Goal: Transaction & Acquisition: Purchase product/service

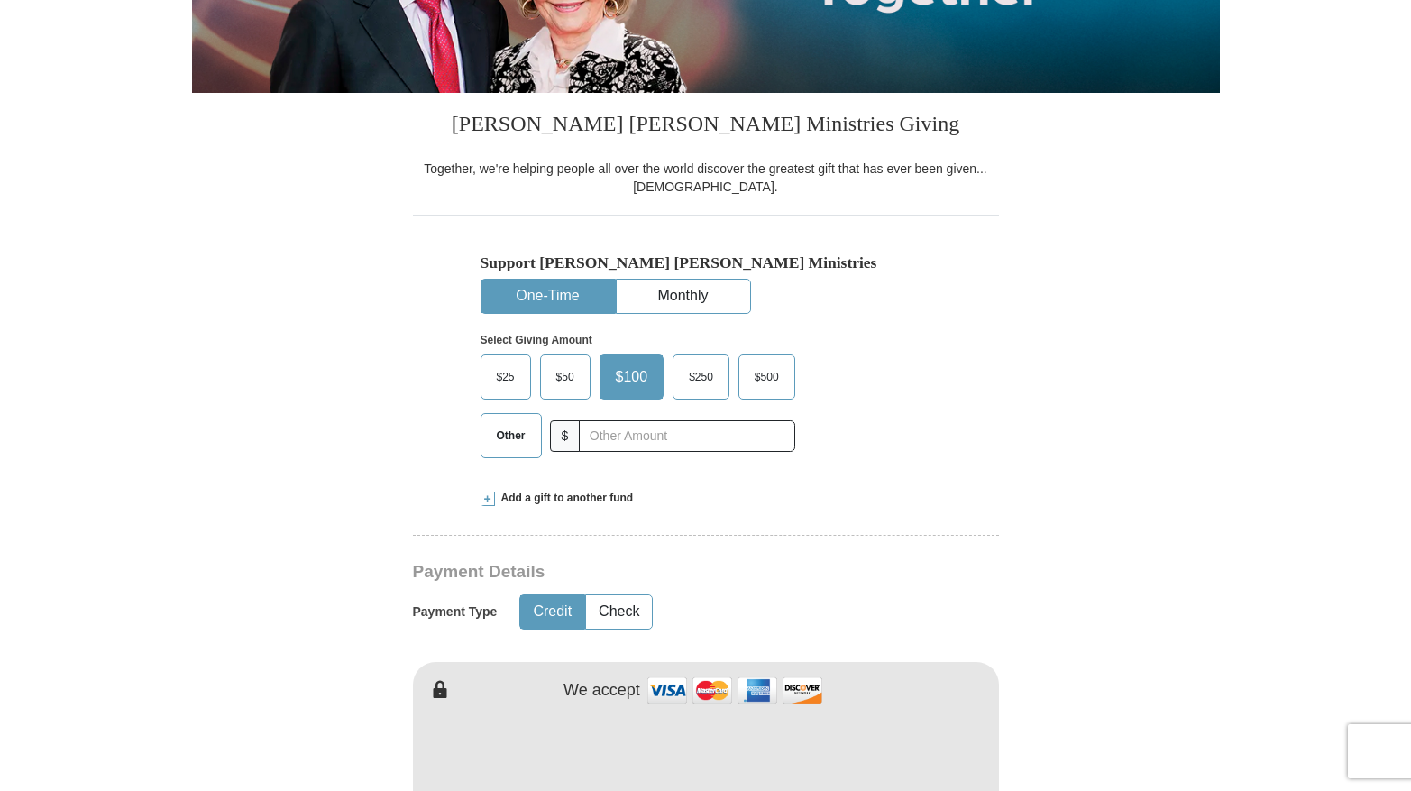
scroll to position [366, 0]
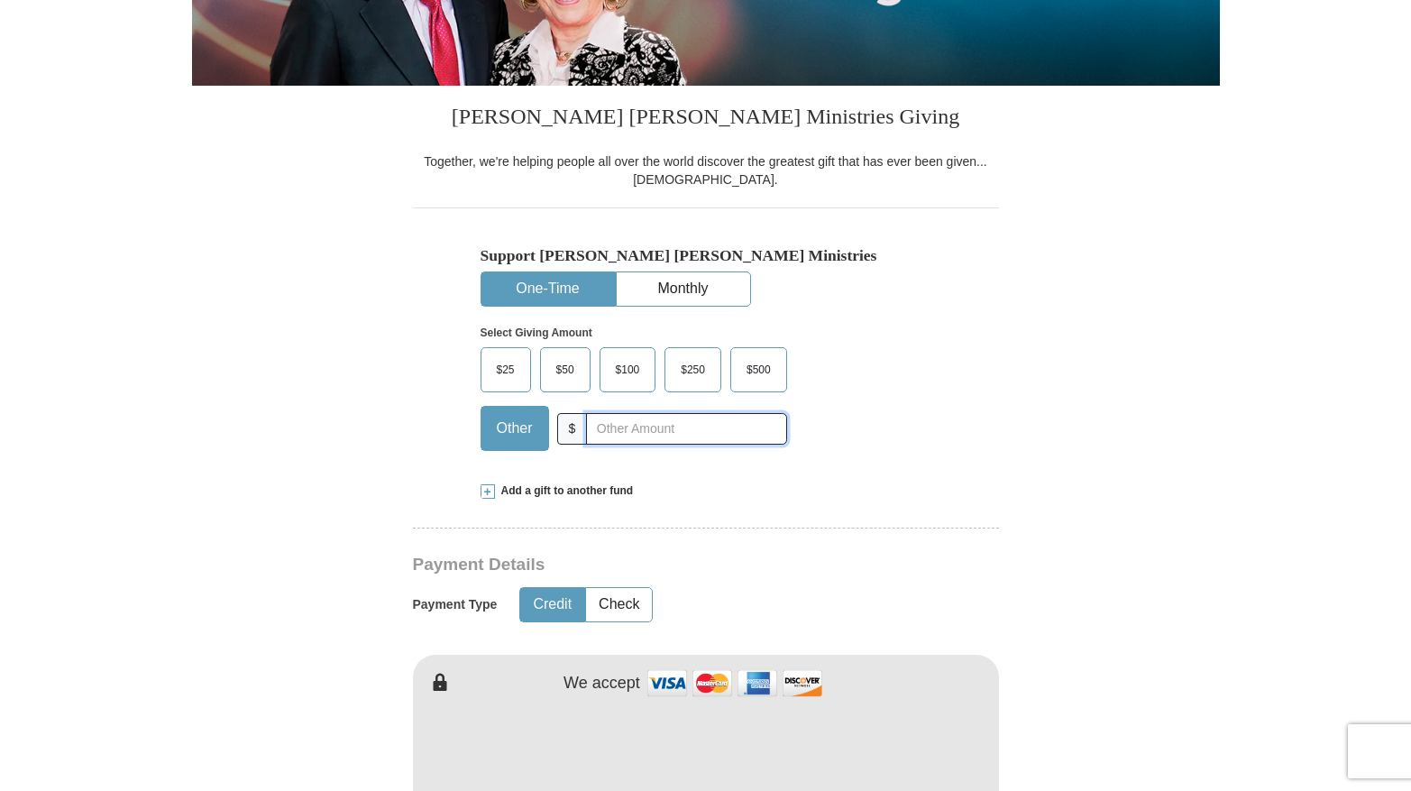
click at [586, 444] on input "text" at bounding box center [686, 429] width 200 height 32
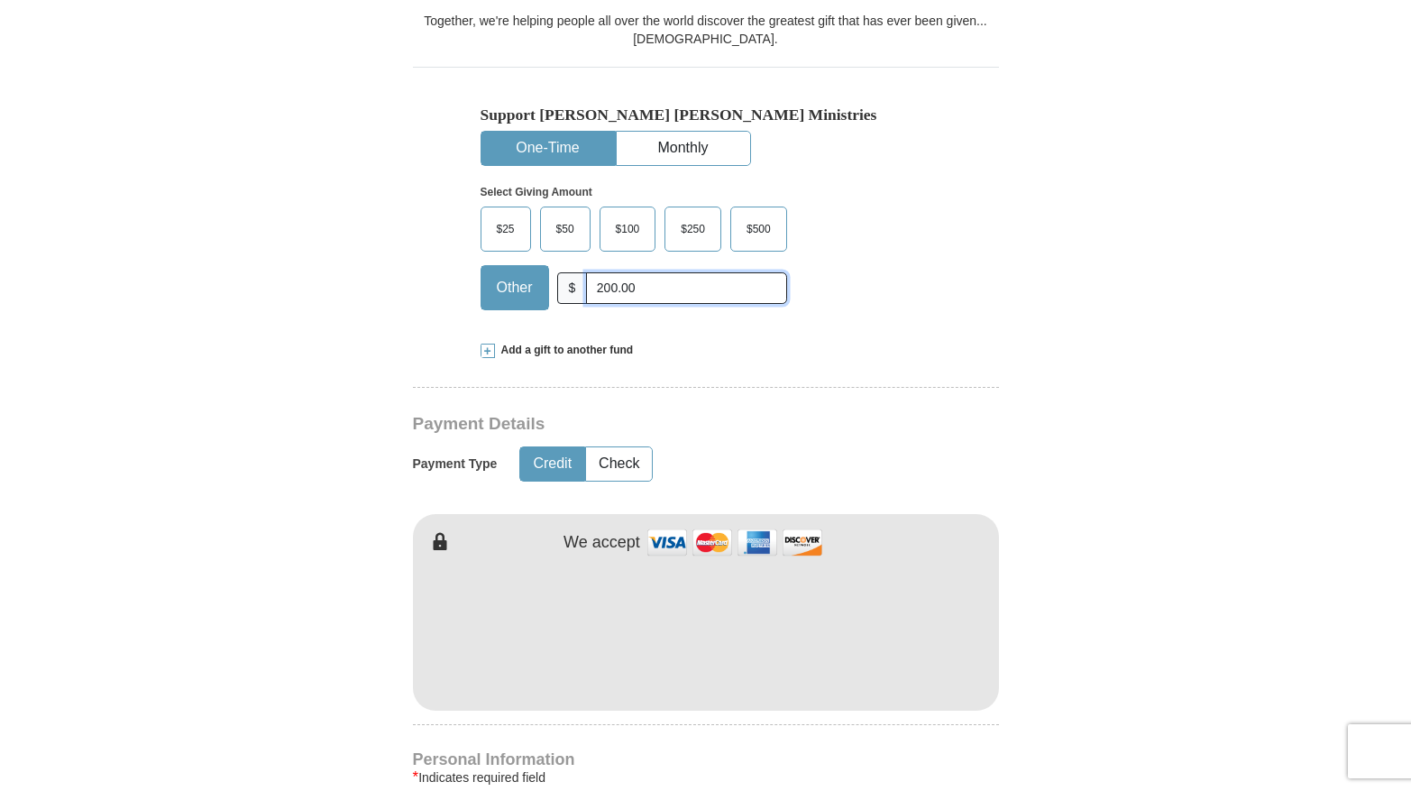
scroll to position [581, 0]
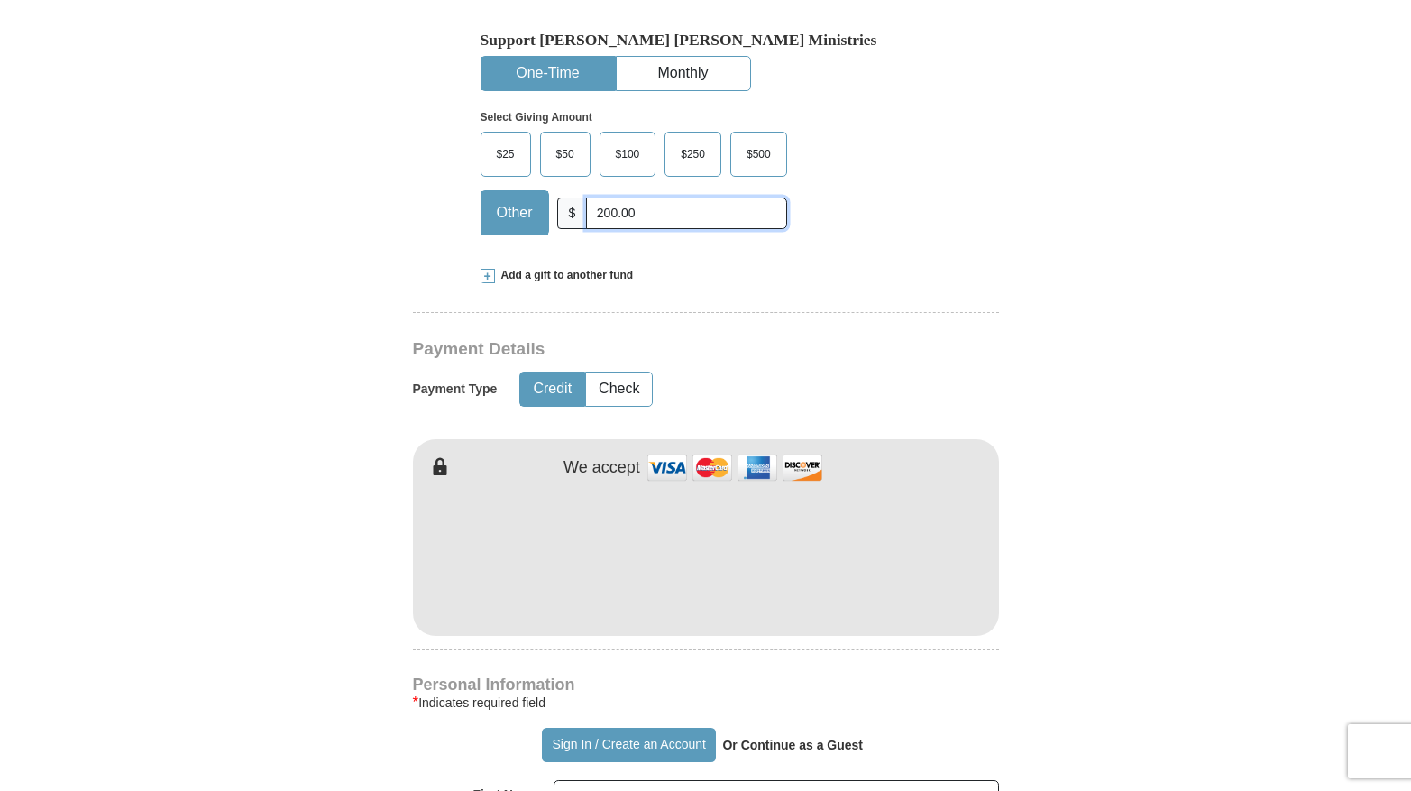
type input "200.00"
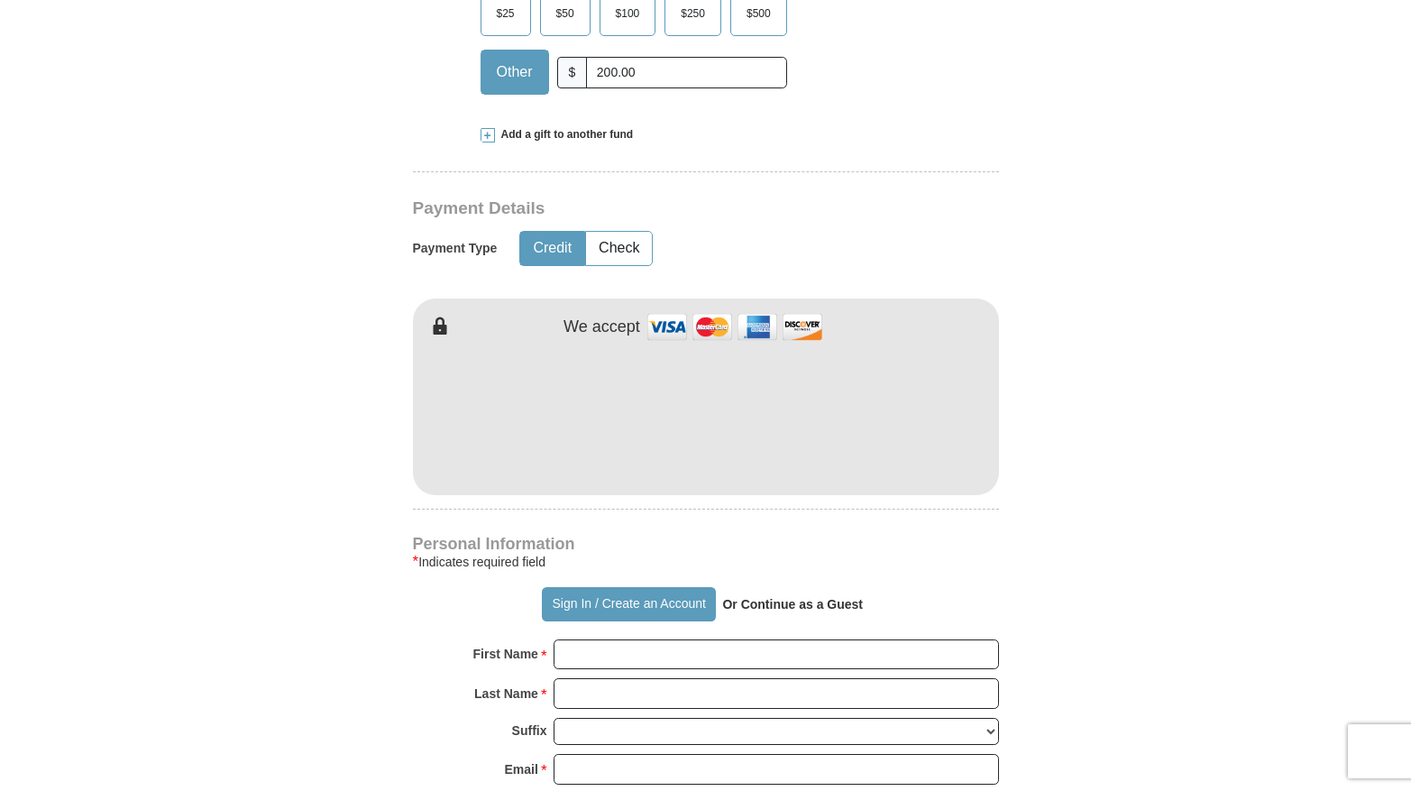
click at [808, 611] on strong "Or Continue as a Guest" at bounding box center [792, 604] width 141 height 14
click at [775, 611] on strong "Or Continue as a Guest" at bounding box center [792, 604] width 141 height 14
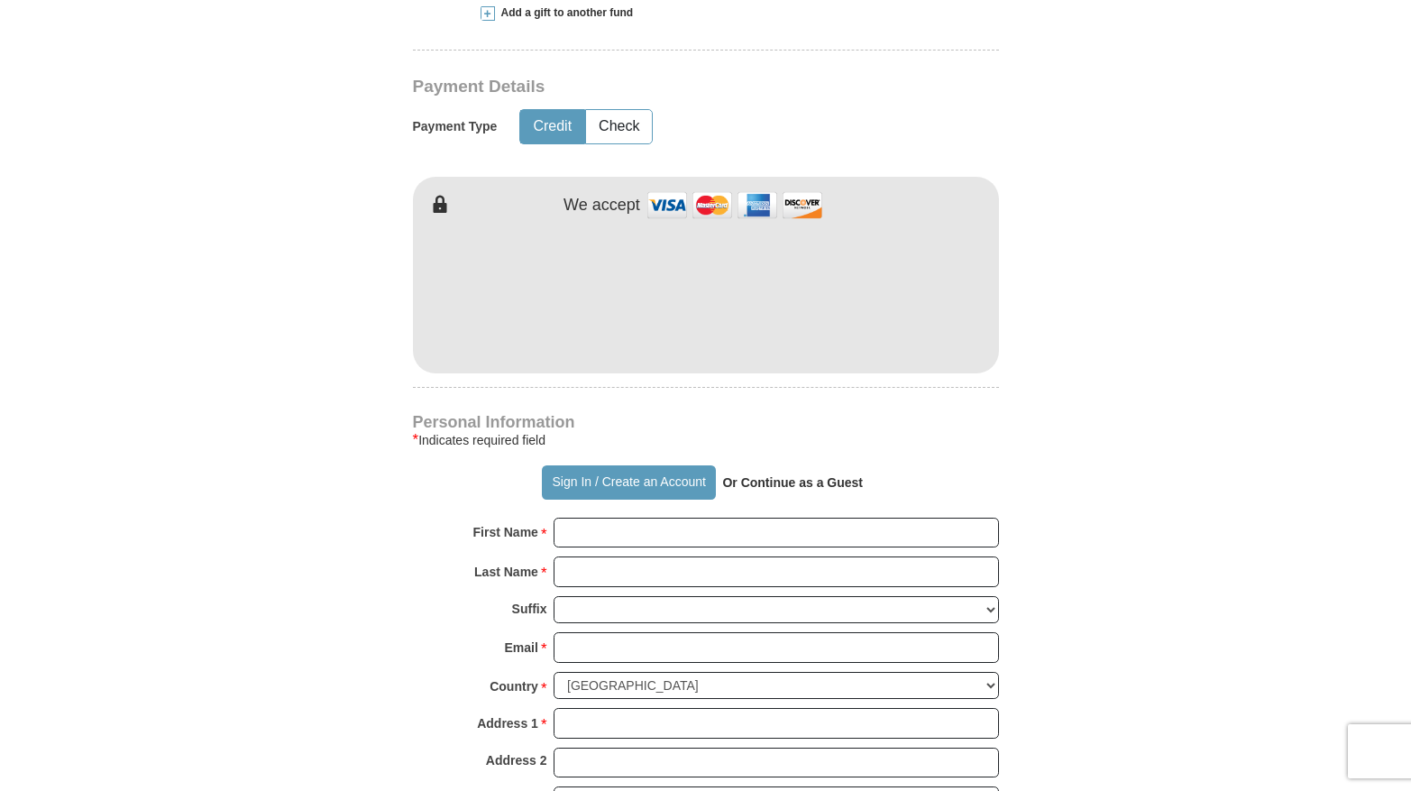
scroll to position [845, 0]
click at [597, 547] on input "First Name *" at bounding box center [775, 532] width 445 height 31
type input "[PERSON_NAME]"
click at [600, 586] on input "Last Name *" at bounding box center [775, 570] width 445 height 31
type input "Childress"
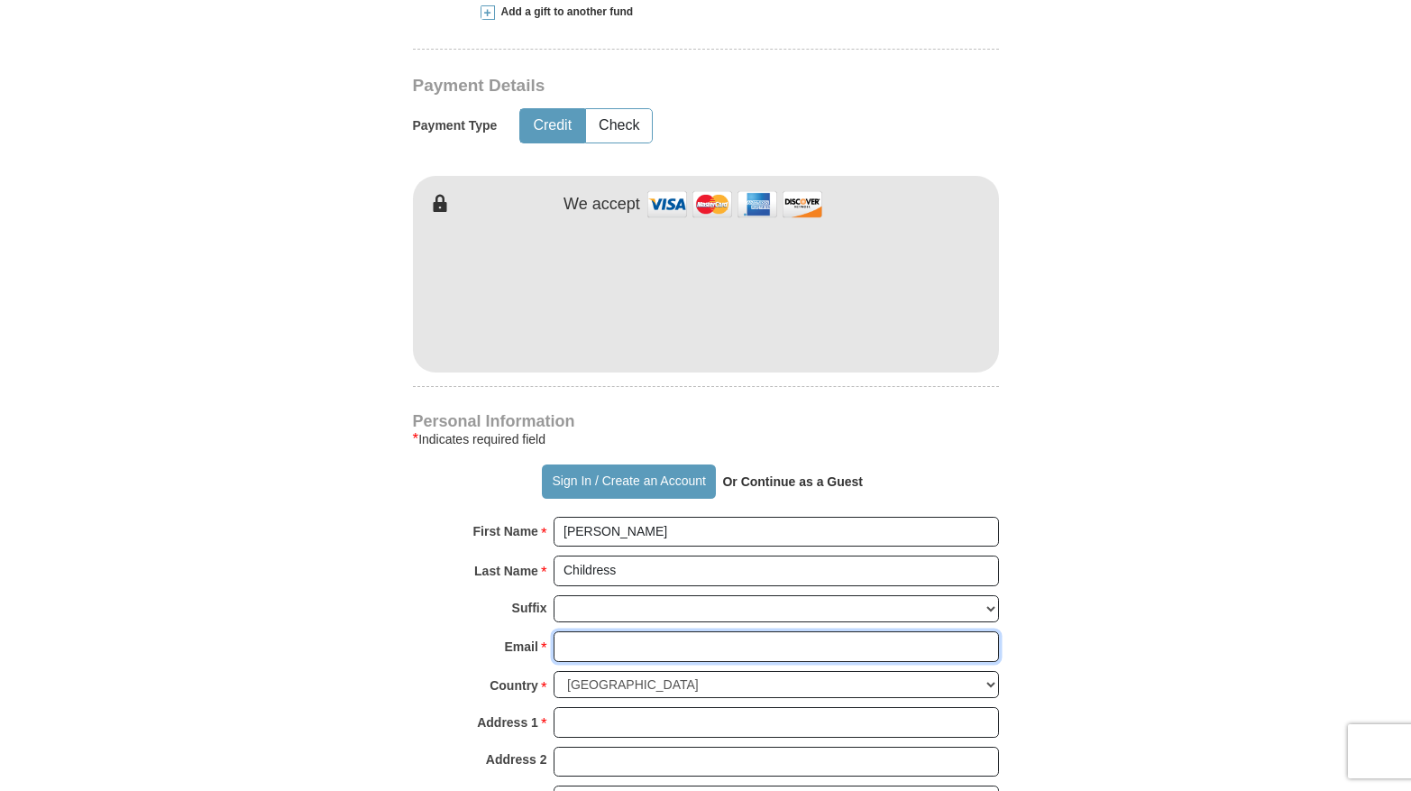
click at [588, 662] on input "Email *" at bounding box center [775, 646] width 445 height 31
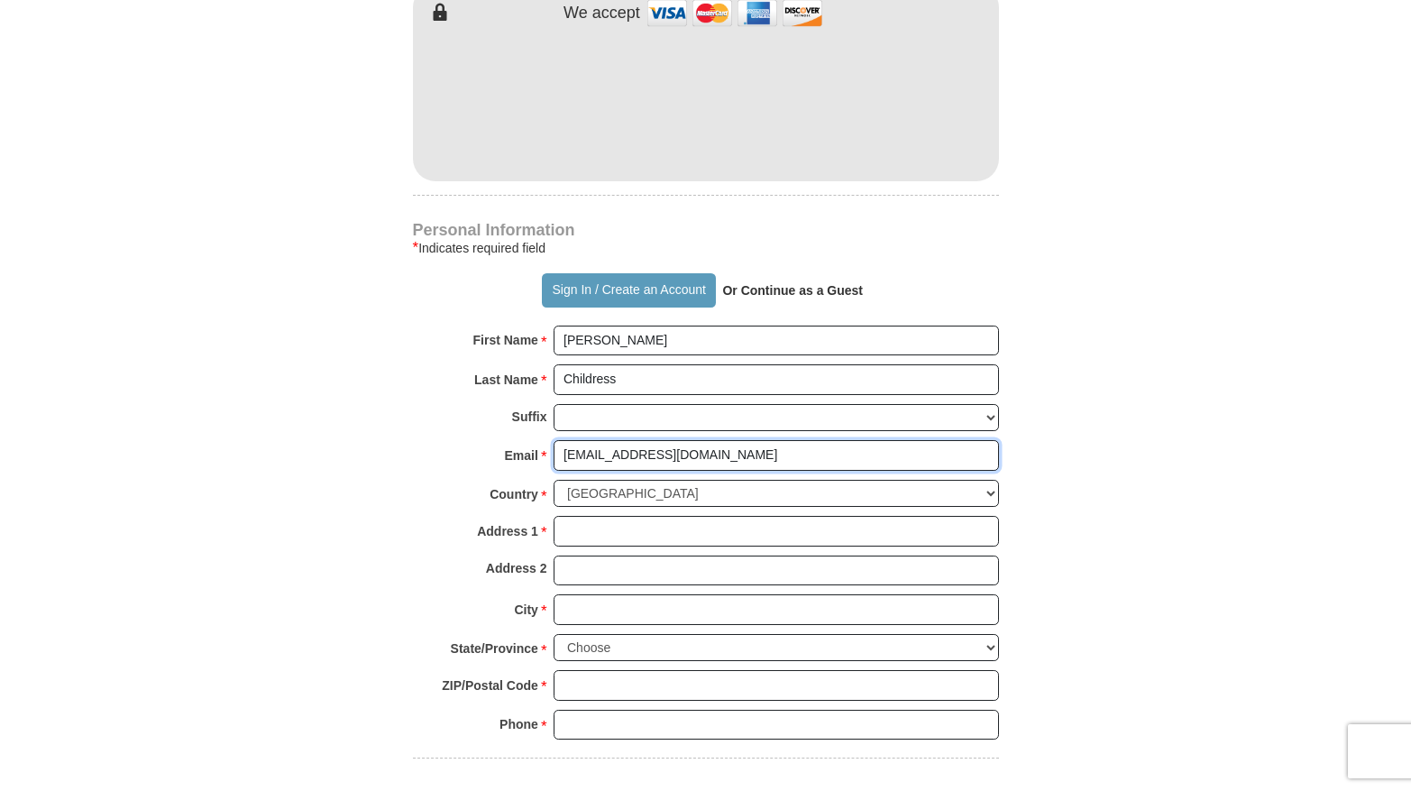
scroll to position [1073, 0]
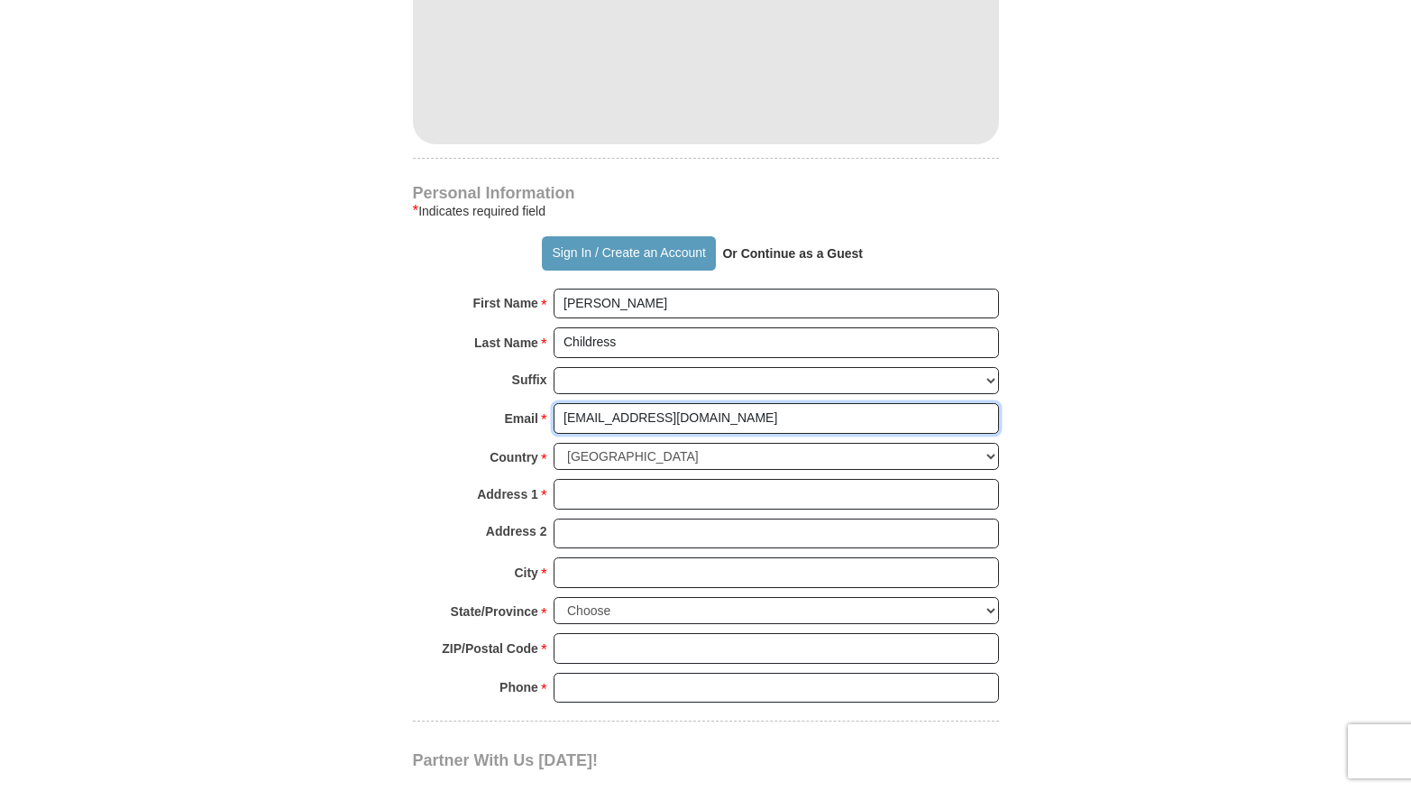
type input "[EMAIL_ADDRESS][DOMAIN_NAME]"
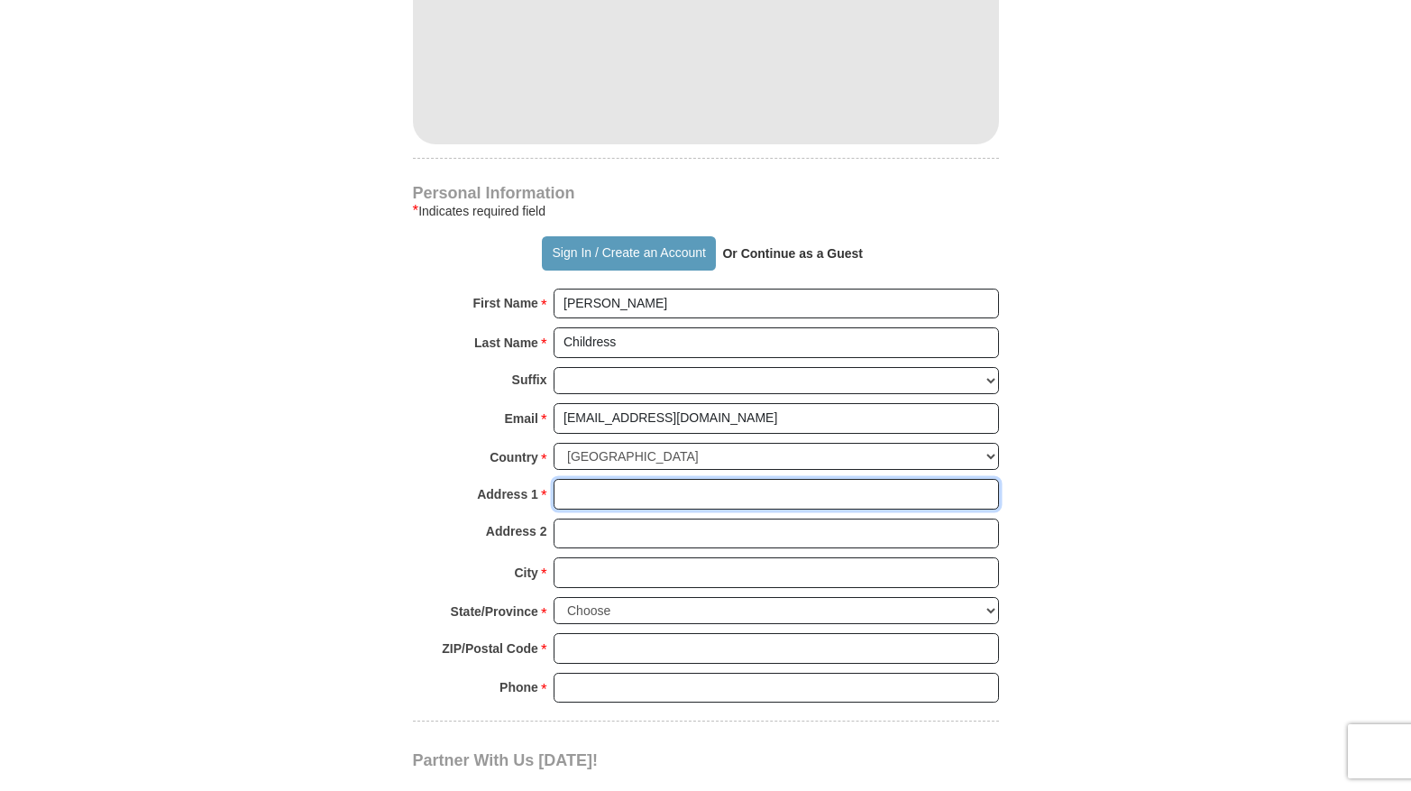
click at [576, 509] on input "Address 1 *" at bounding box center [775, 494] width 445 height 31
type input "126 Sierra Dr"
click at [574, 588] on input "City *" at bounding box center [775, 572] width 445 height 31
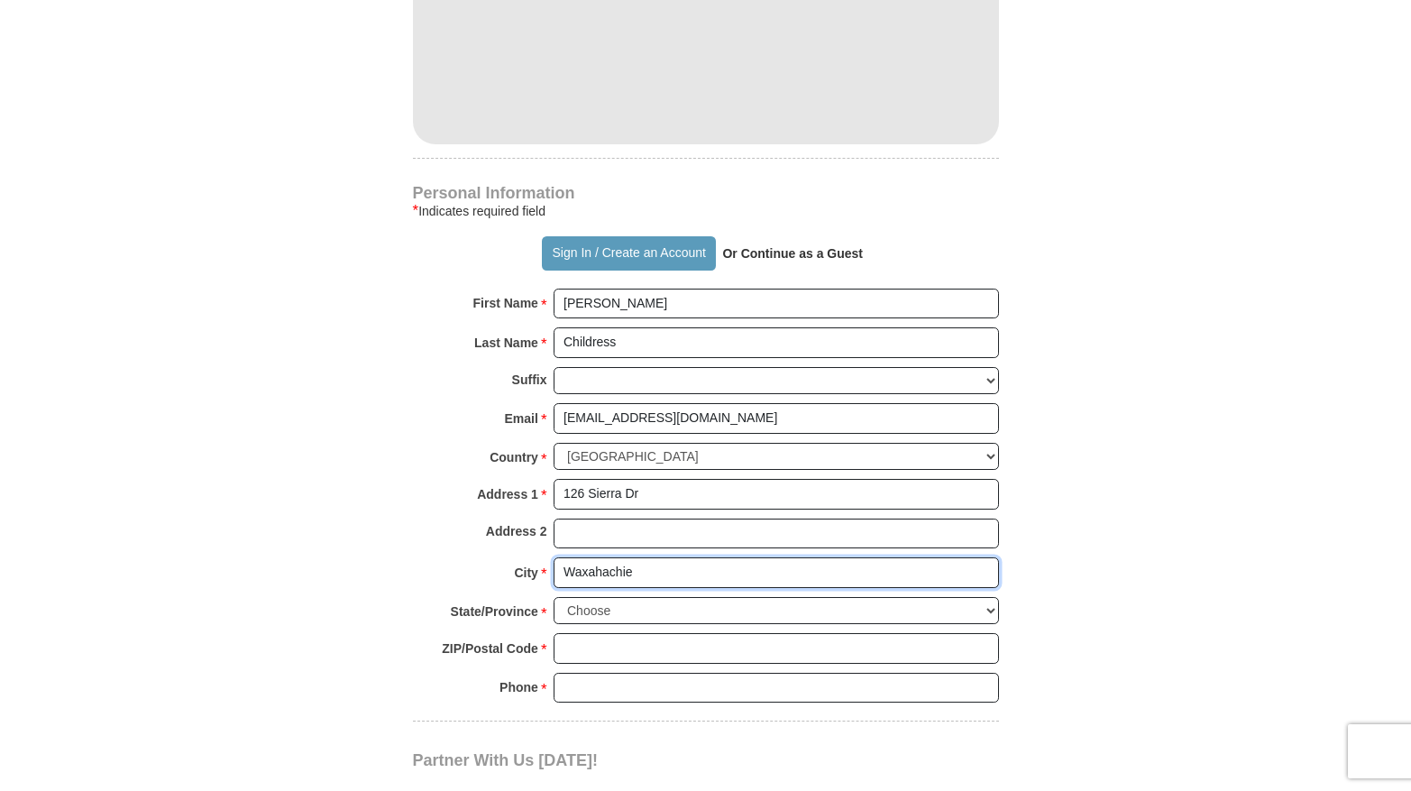
type input "Waxahachie"
click at [990, 625] on select "Choose [US_STATE] [US_STATE] [US_STATE] [US_STATE] [US_STATE] Armed Forces Amer…" at bounding box center [775, 611] width 445 height 28
select select "[GEOGRAPHIC_DATA]"
click at [597, 663] on input "ZIP/Postal Code *" at bounding box center [775, 648] width 445 height 31
type input "75167"
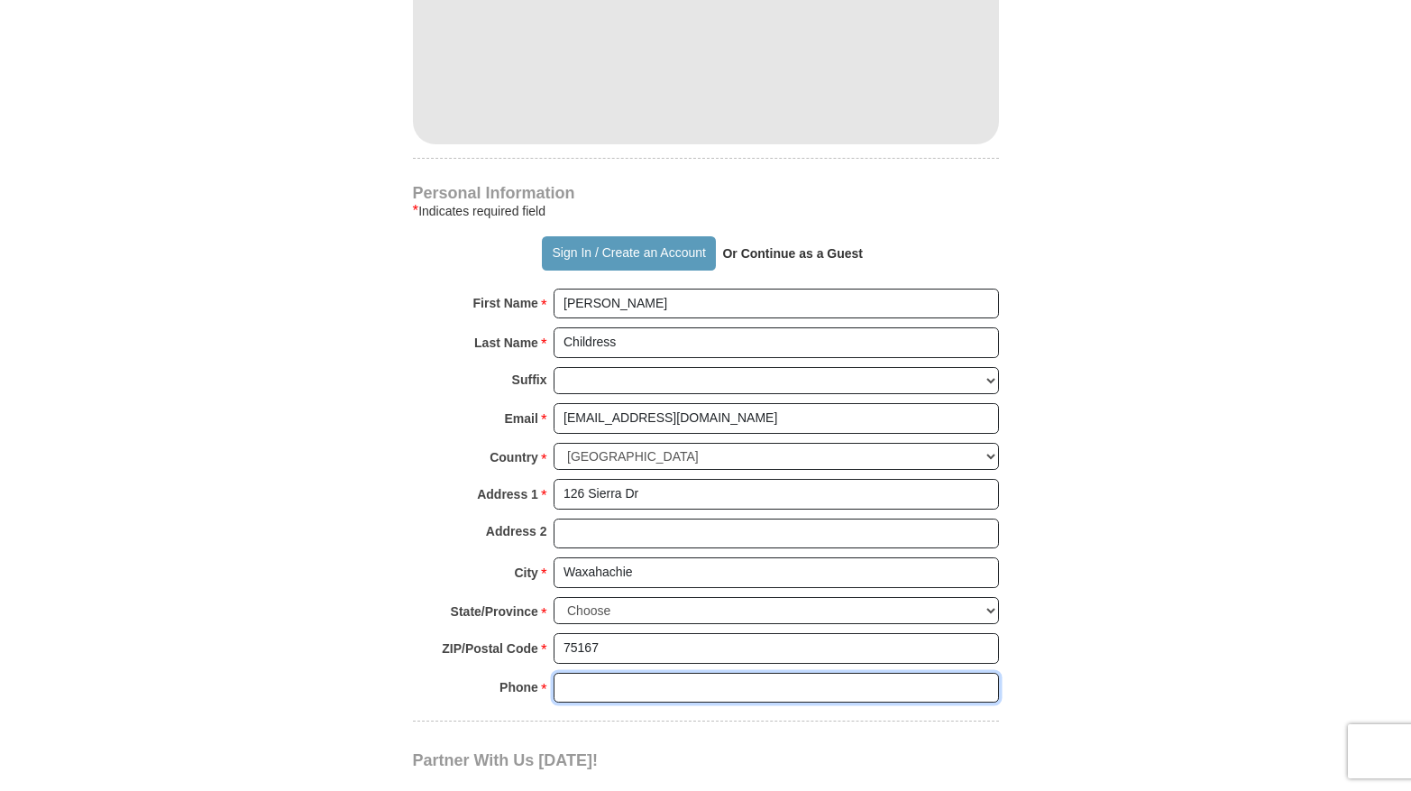
click at [591, 703] on input "Phone * *" at bounding box center [775, 687] width 445 height 31
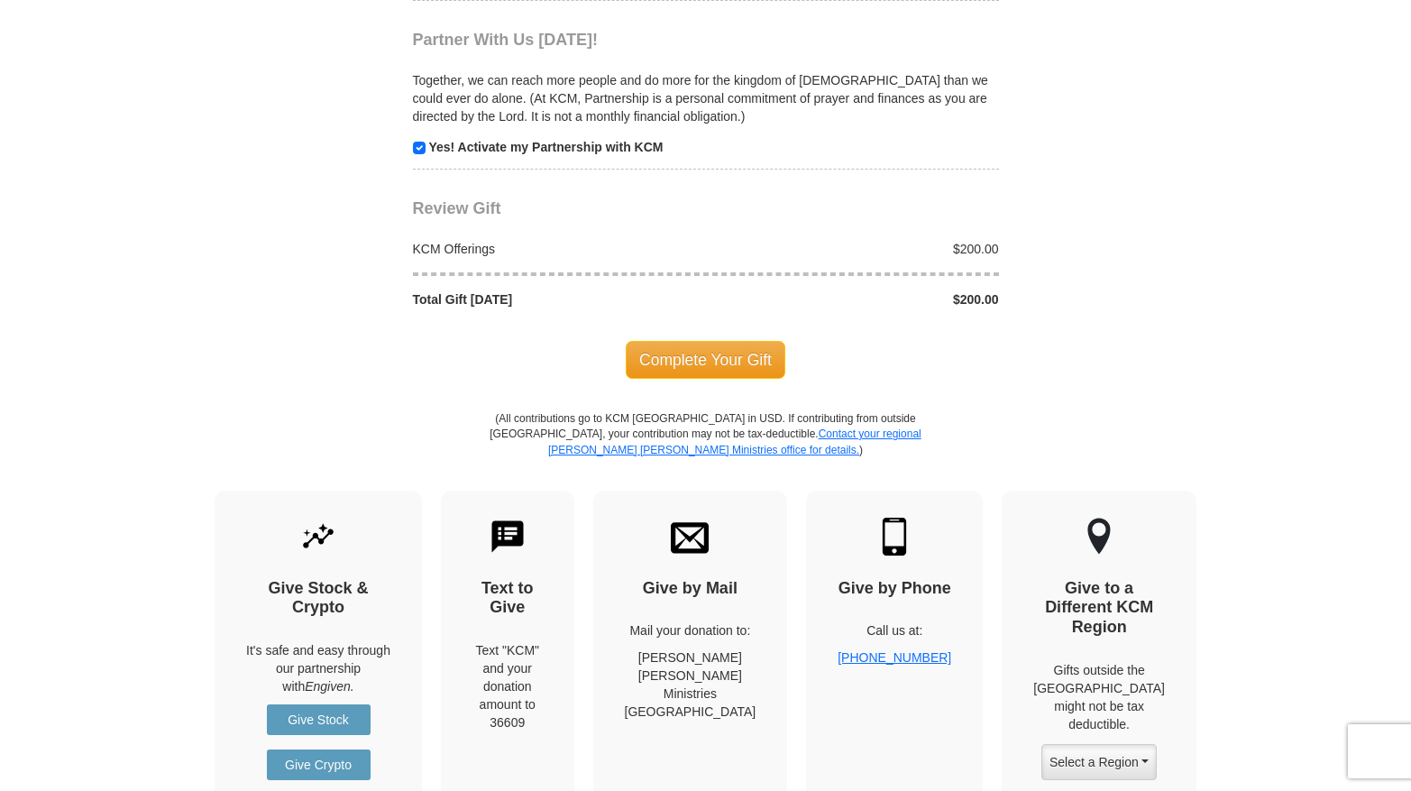
scroll to position [1781, 0]
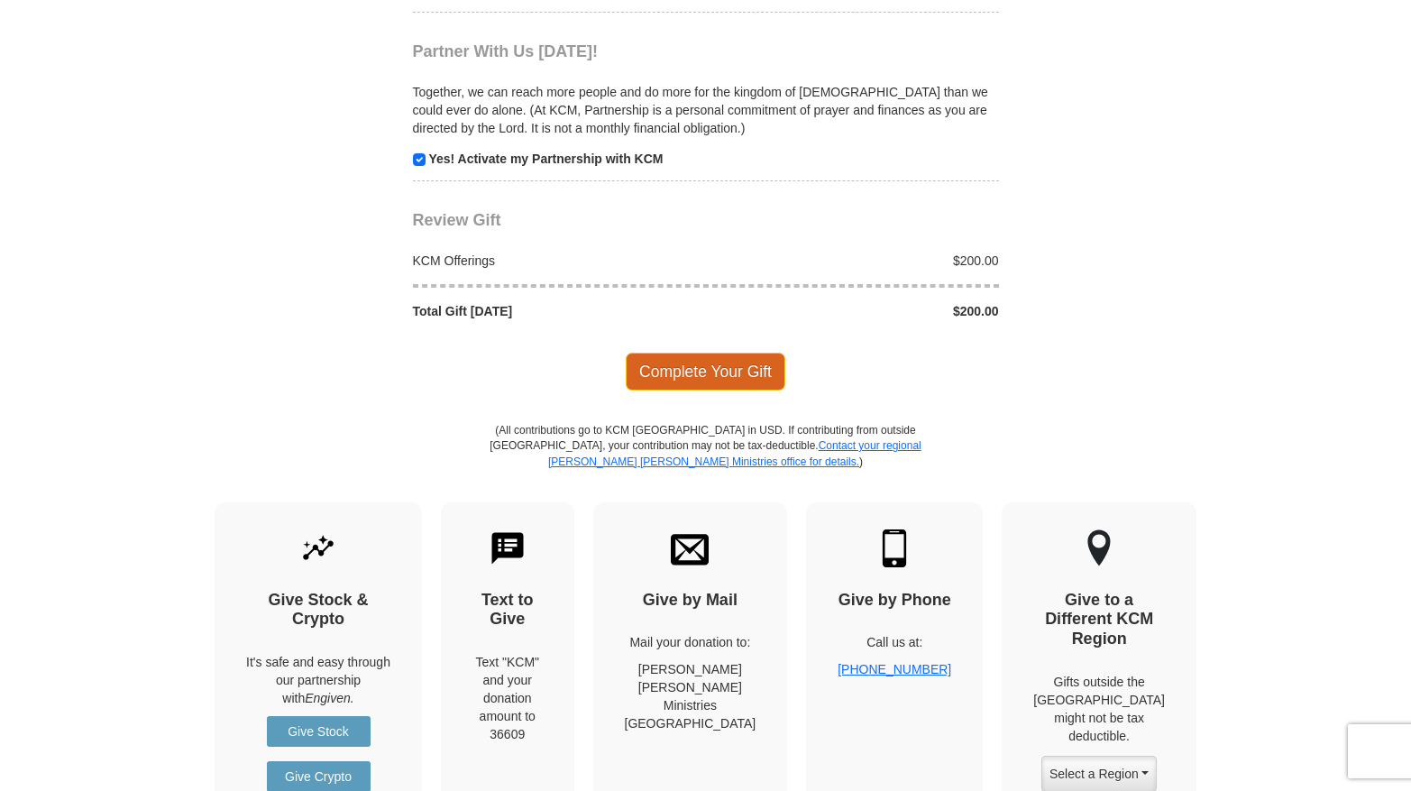
type input "5594100620"
click at [702, 390] on span "Complete Your Gift" at bounding box center [706, 371] width 160 height 38
